Goal: Check status: Check status

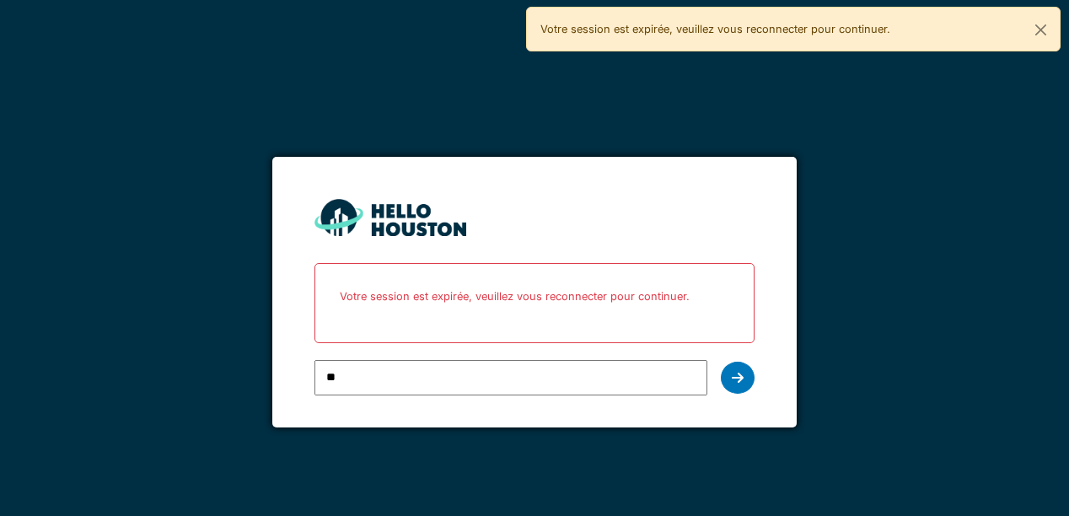
type input "*"
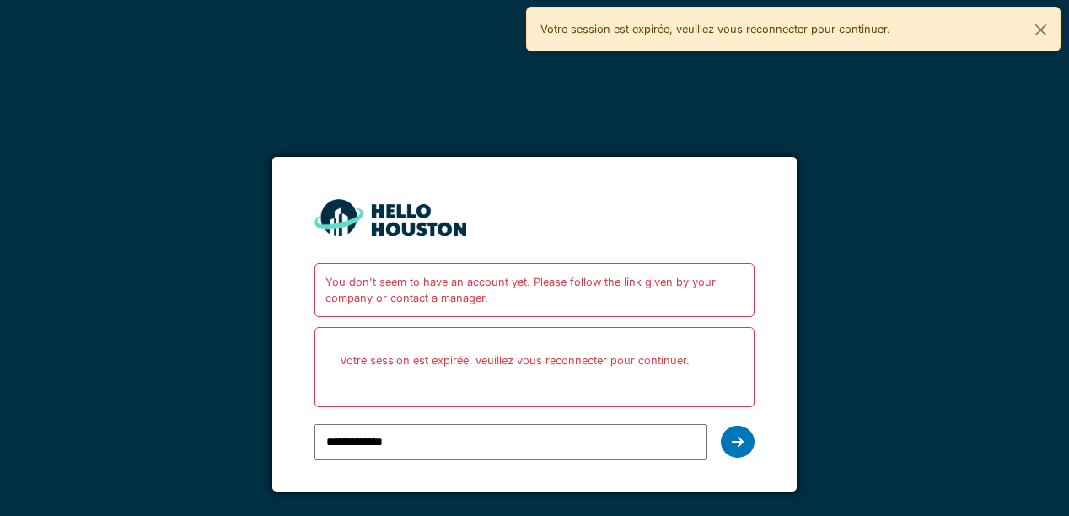
type input "**********"
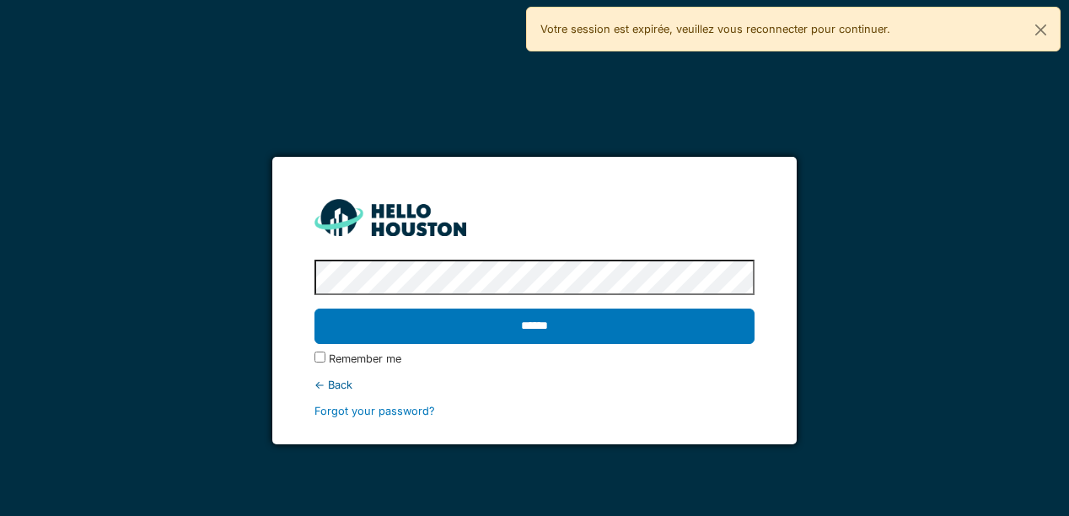
click at [314, 309] on input "******" at bounding box center [533, 326] width 439 height 35
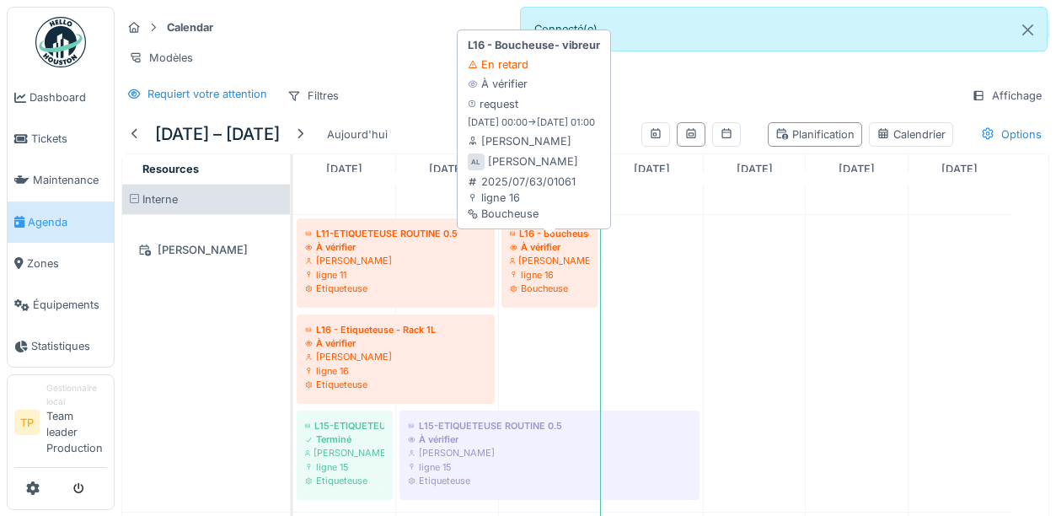
click at [531, 254] on div "À vérifier" at bounding box center [549, 246] width 79 height 13
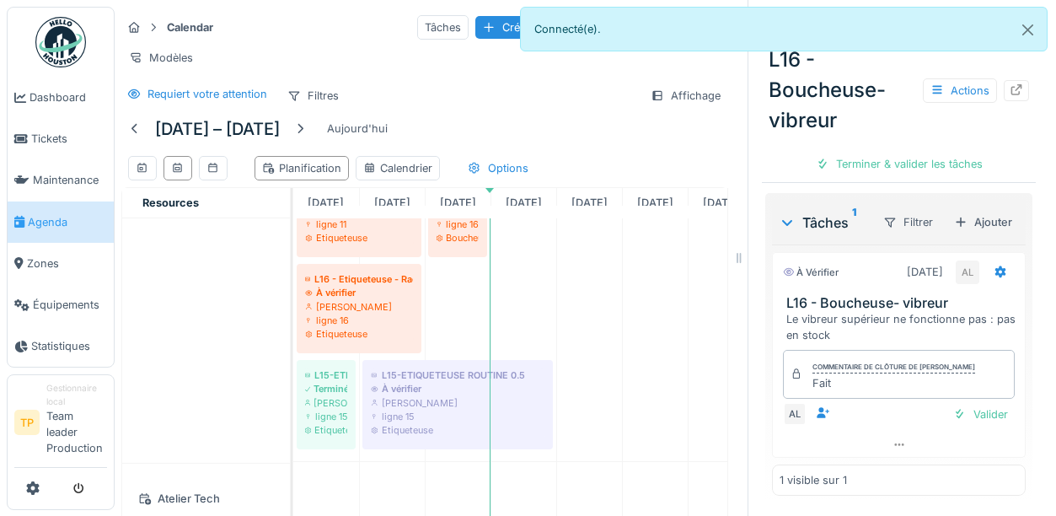
scroll to position [84, 0]
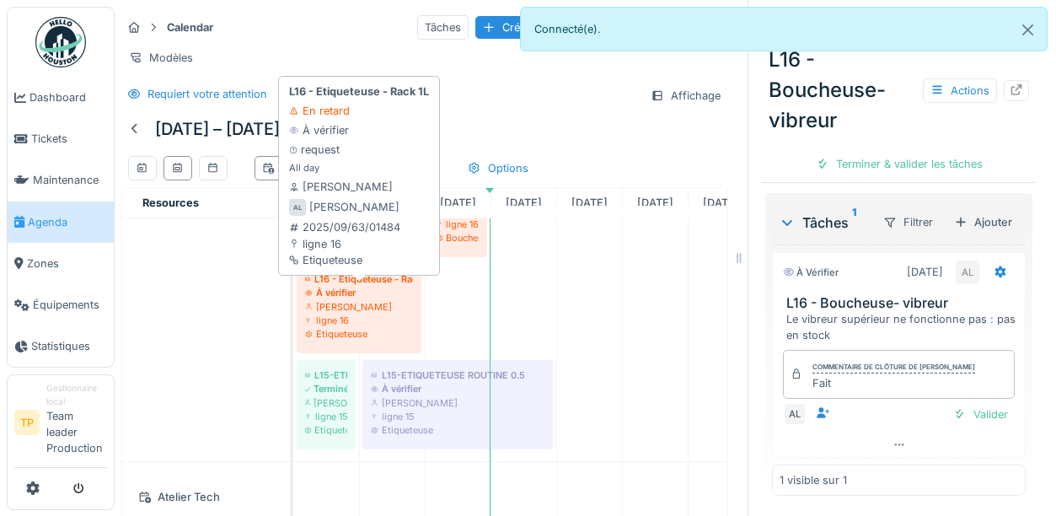
click at [321, 314] on div "[PERSON_NAME]" at bounding box center [359, 306] width 108 height 13
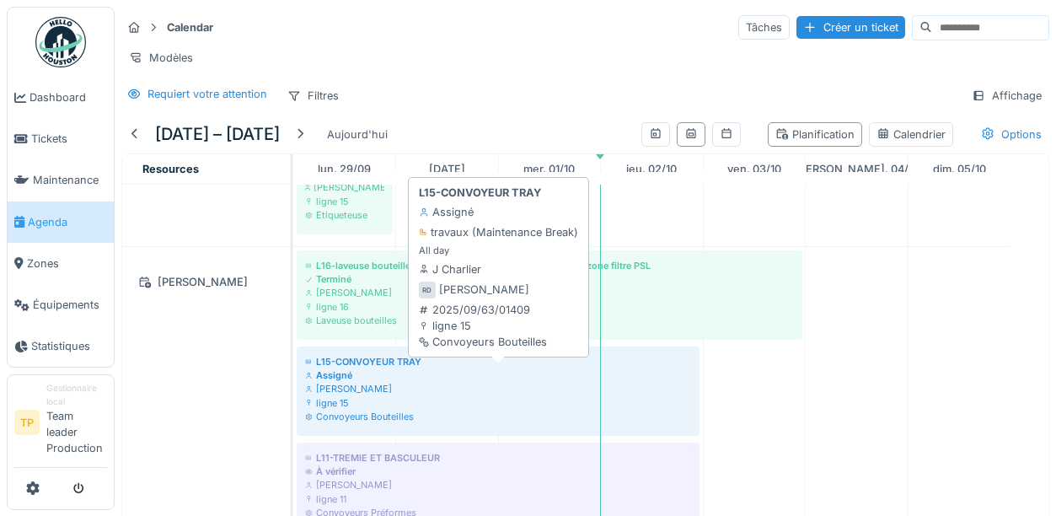
click at [653, 423] on div "Convoyeurs Bouteilles" at bounding box center [498, 416] width 386 height 13
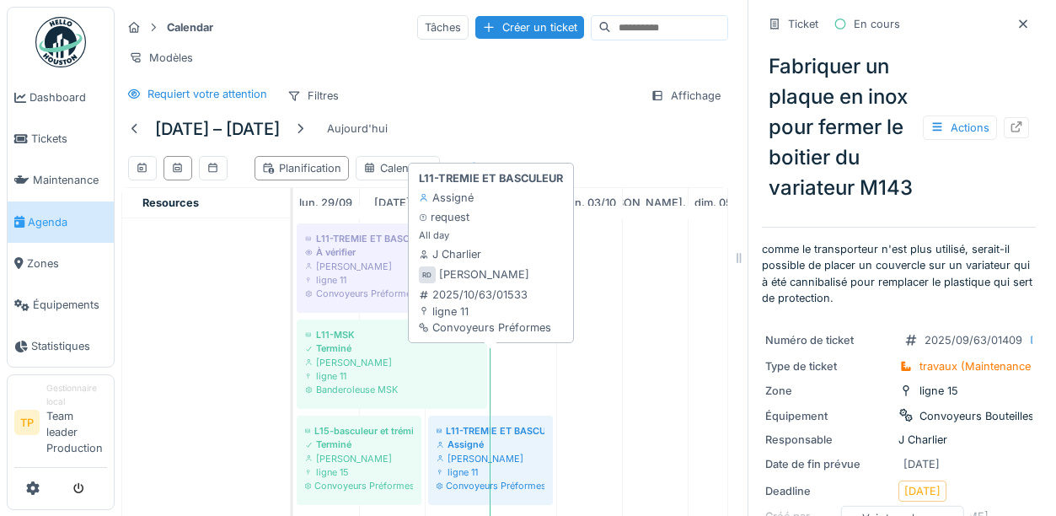
scroll to position [2192, 0]
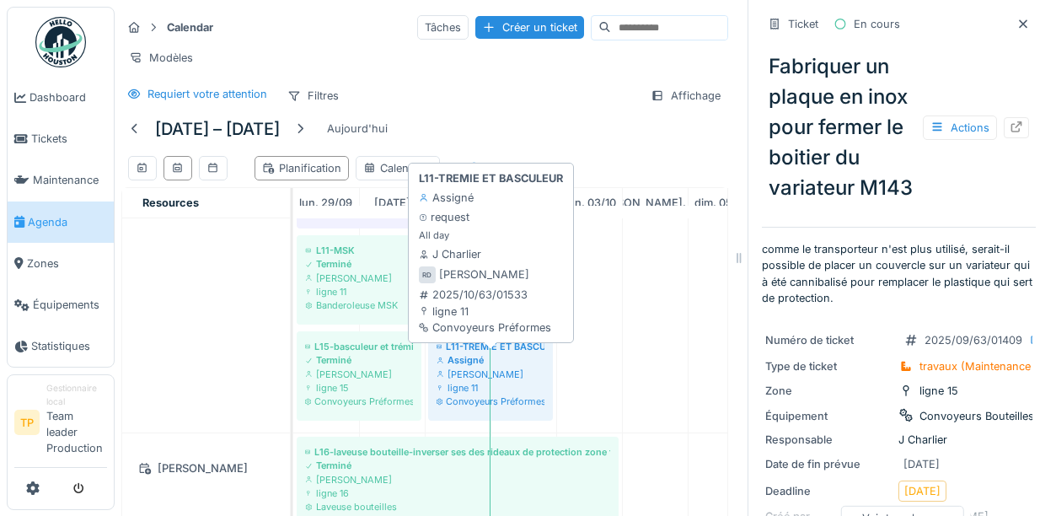
click at [511, 394] on div "ligne 11" at bounding box center [491, 387] width 108 height 13
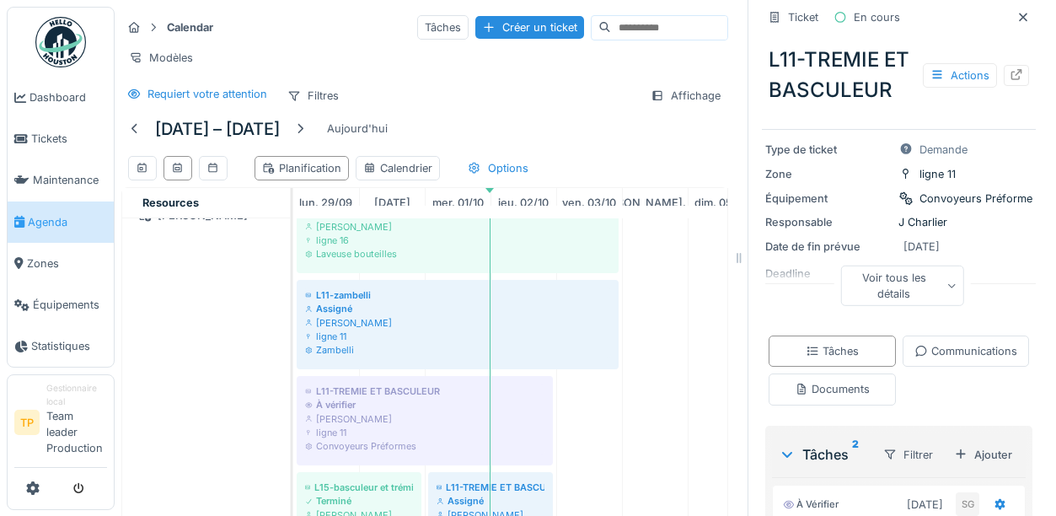
scroll to position [2529, 0]
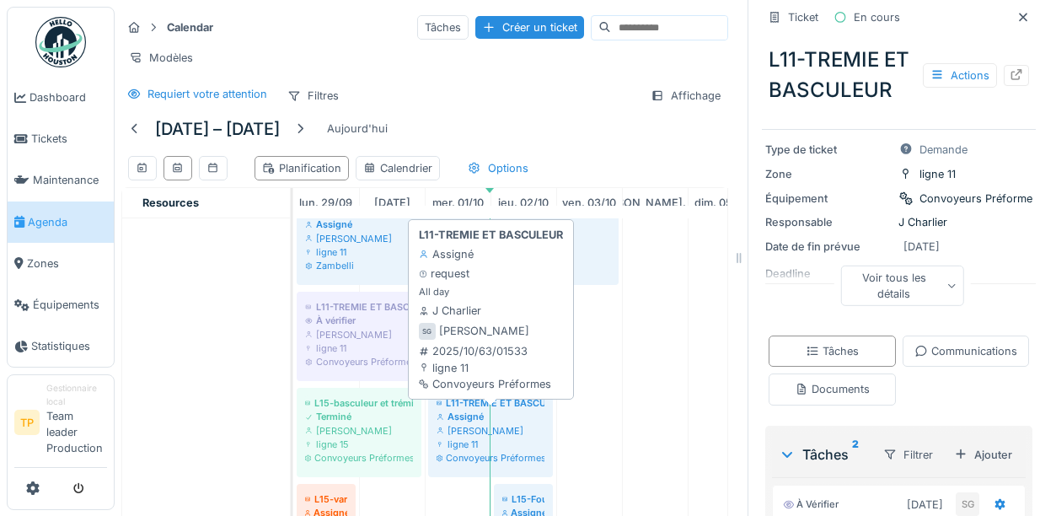
click at [503, 437] on div "[PERSON_NAME]" at bounding box center [491, 430] width 108 height 13
click at [492, 464] on div "Convoyeurs Préformes" at bounding box center [491, 457] width 108 height 13
click at [448, 423] on div "Assigné" at bounding box center [491, 416] width 108 height 13
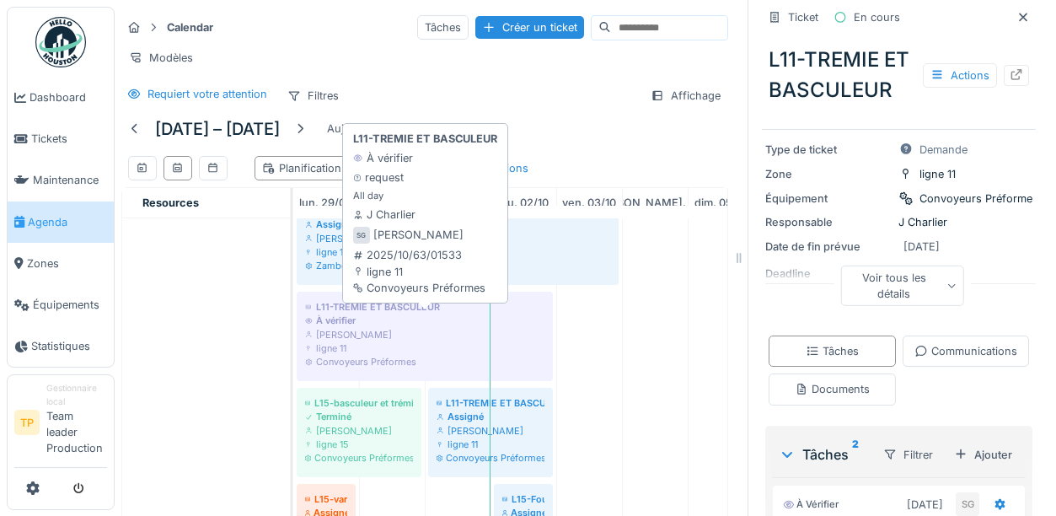
click at [360, 355] on div "ligne 11" at bounding box center [424, 347] width 239 height 13
click at [476, 355] on div "ligne 11" at bounding box center [424, 347] width 239 height 13
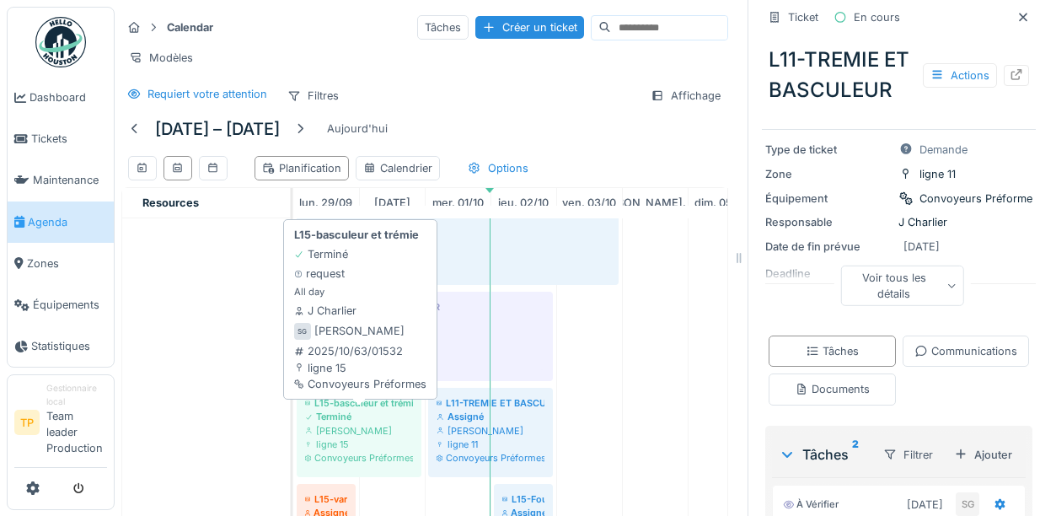
click at [405, 423] on div "Terminé" at bounding box center [359, 416] width 108 height 13
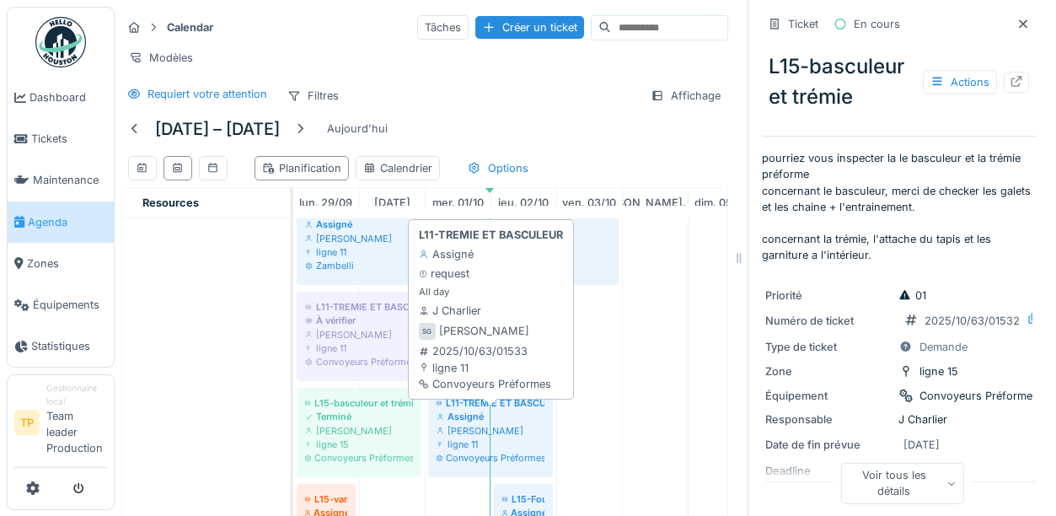
click at [461, 423] on div "Assigné" at bounding box center [491, 416] width 108 height 13
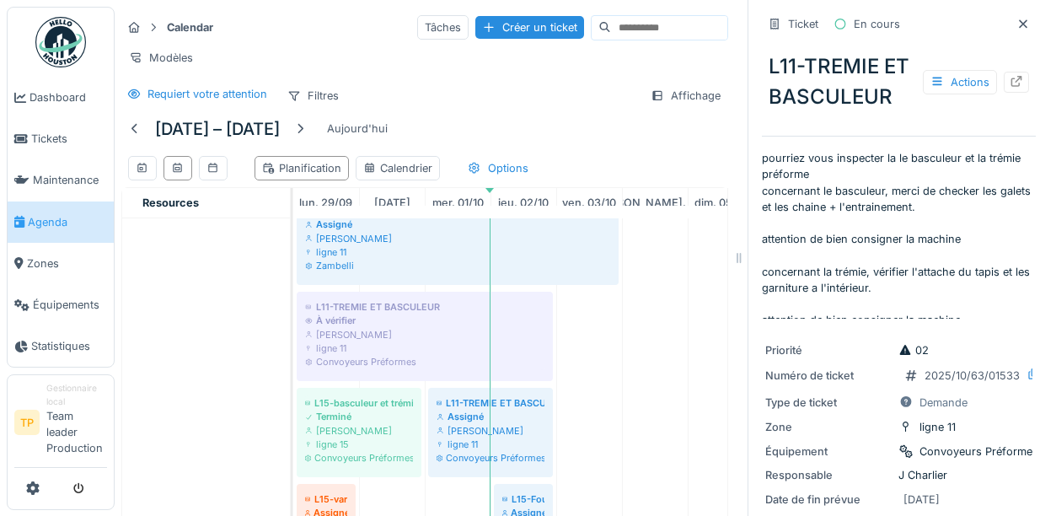
scroll to position [2613, 0]
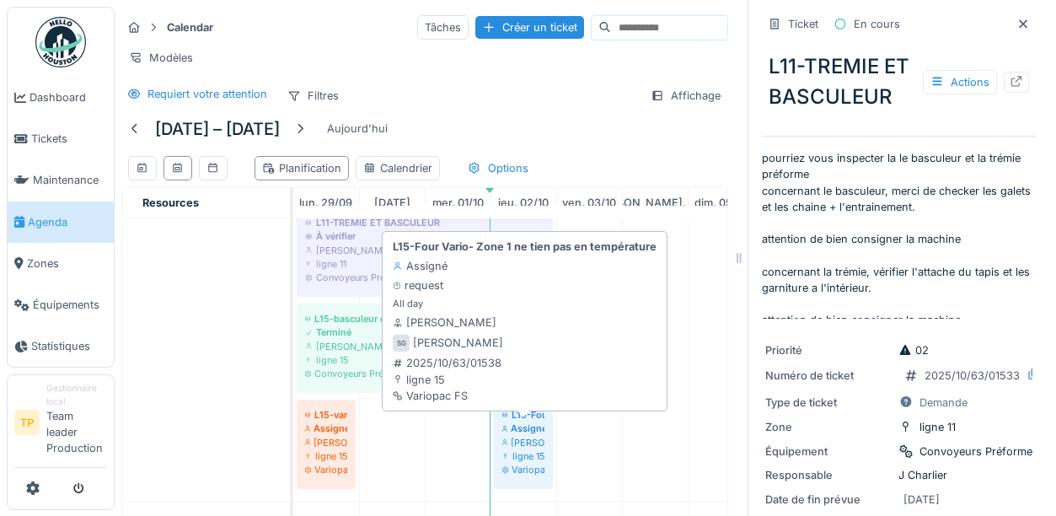
click at [529, 463] on div "ligne 15" at bounding box center [523, 455] width 42 height 13
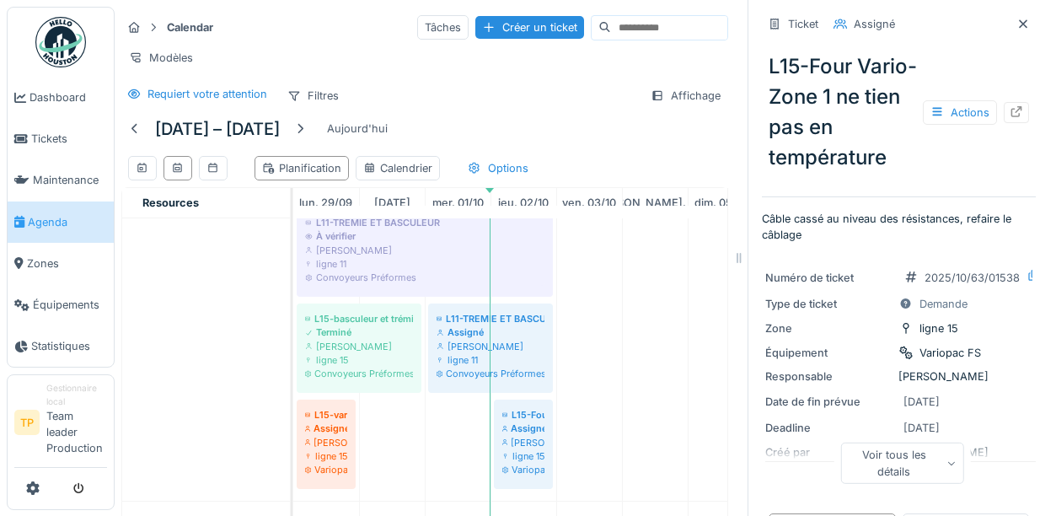
scroll to position [2697, 0]
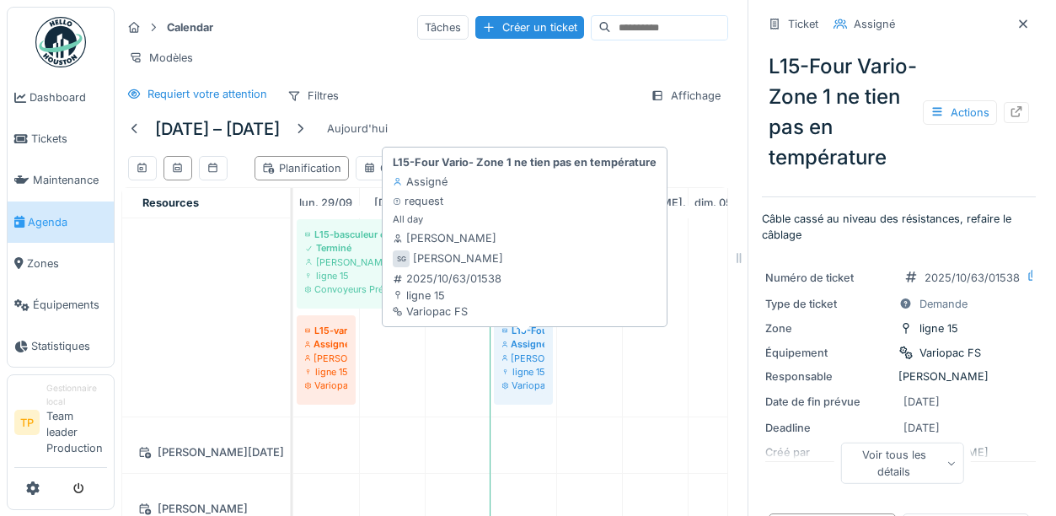
click at [510, 351] on div "Assigné" at bounding box center [523, 343] width 42 height 13
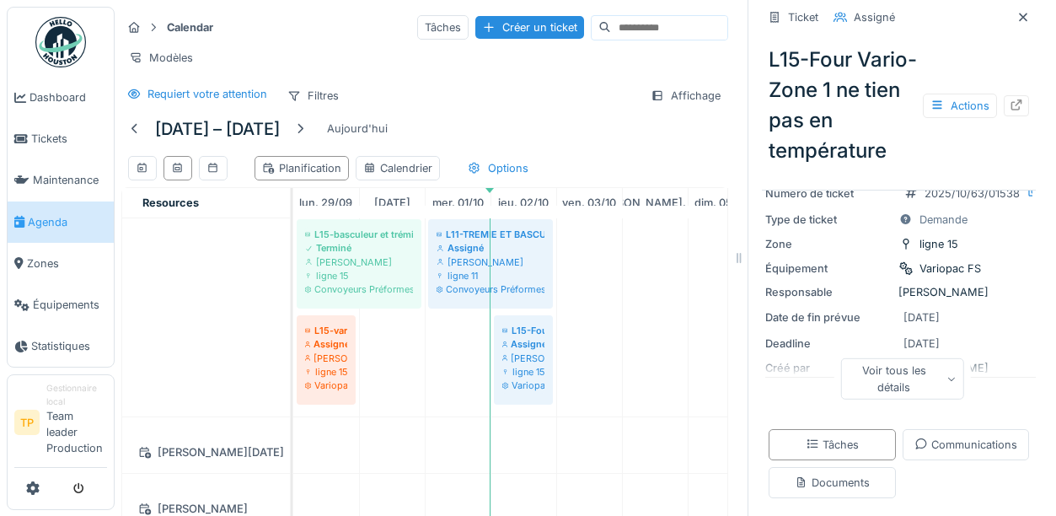
scroll to position [0, 0]
